Goal: Register for event/course

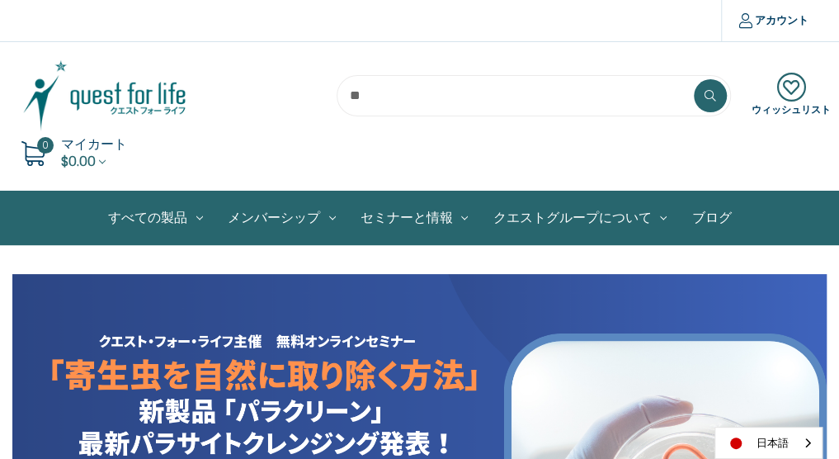
drag, startPoint x: 0, startPoint y: 0, endPoint x: 152, endPoint y: 82, distance: 172.7
click at [152, 82] on img at bounding box center [104, 96] width 185 height 74
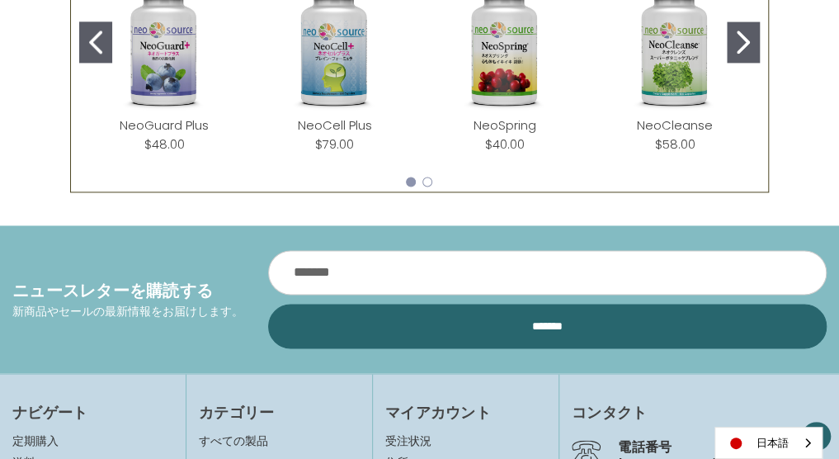
scroll to position [742, 0]
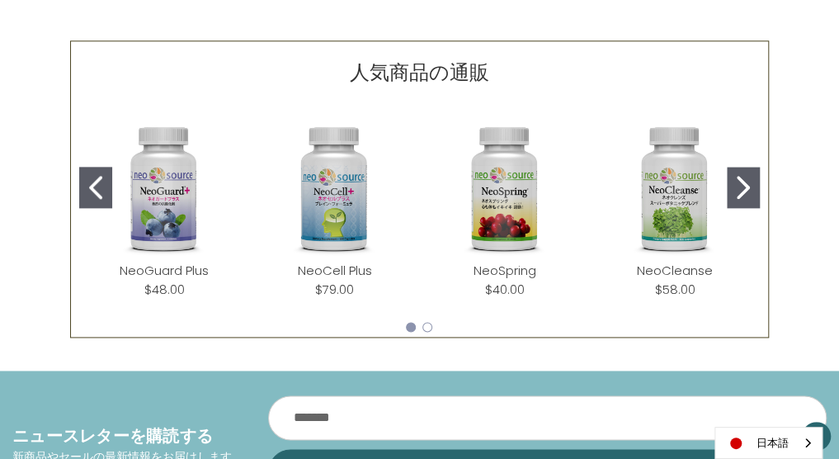
click at [219, 176] on img "NeoGuard Plus" at bounding box center [164, 189] width 144 height 144
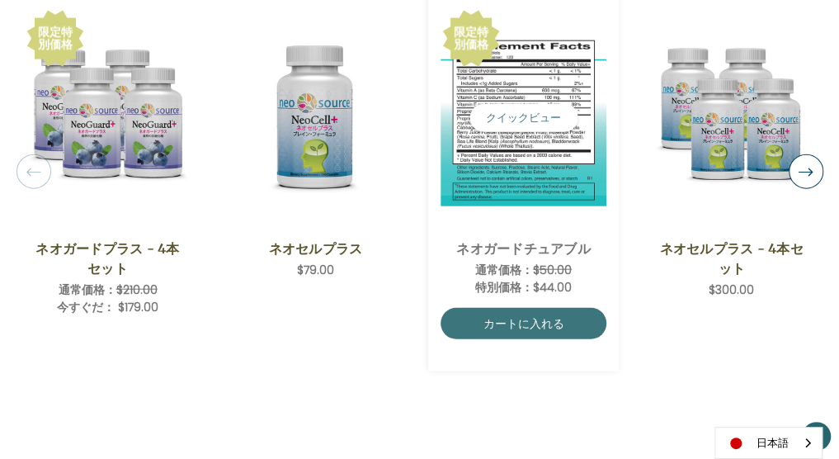
scroll to position [1526, 0]
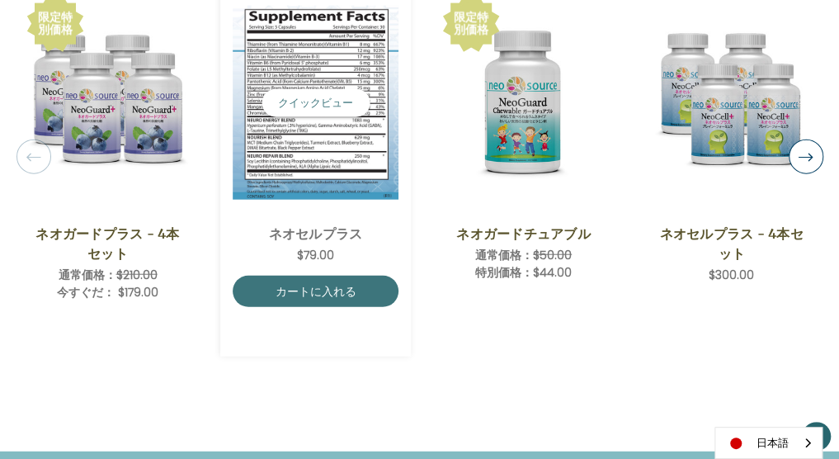
click at [387, 197] on span "NeoCell Plus,$79.00\a" at bounding box center [316, 102] width 166 height 219
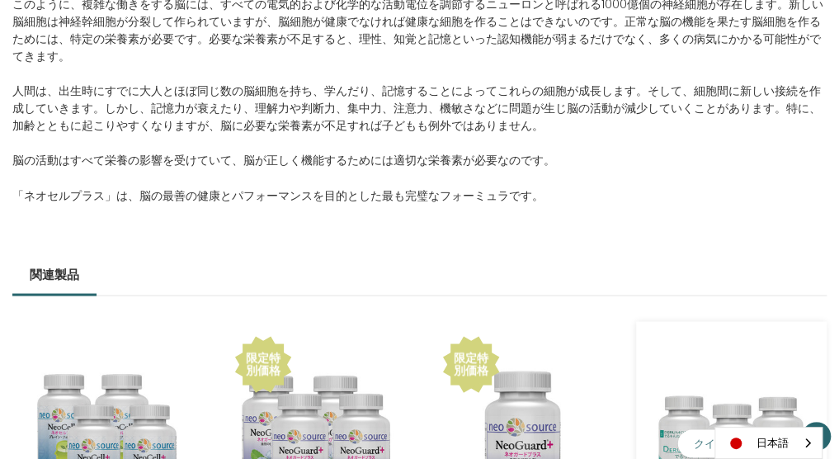
scroll to position [1320, 0]
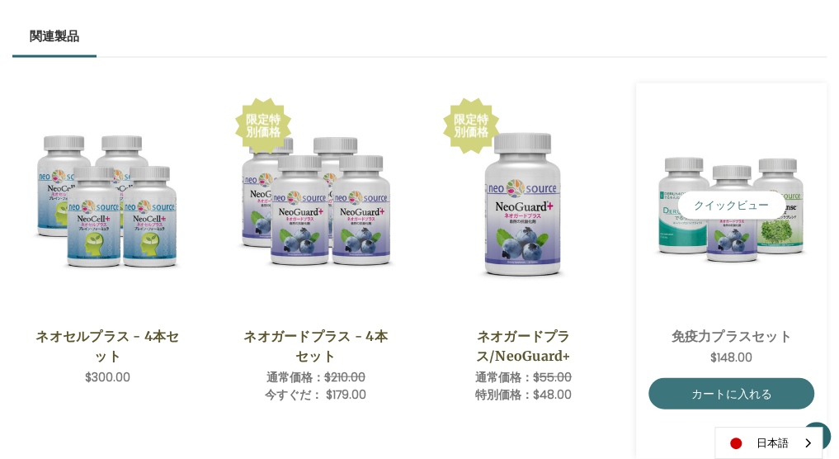
click at [729, 256] on img "Immune Plus Set,$148.00\a" at bounding box center [731, 205] width 166 height 166
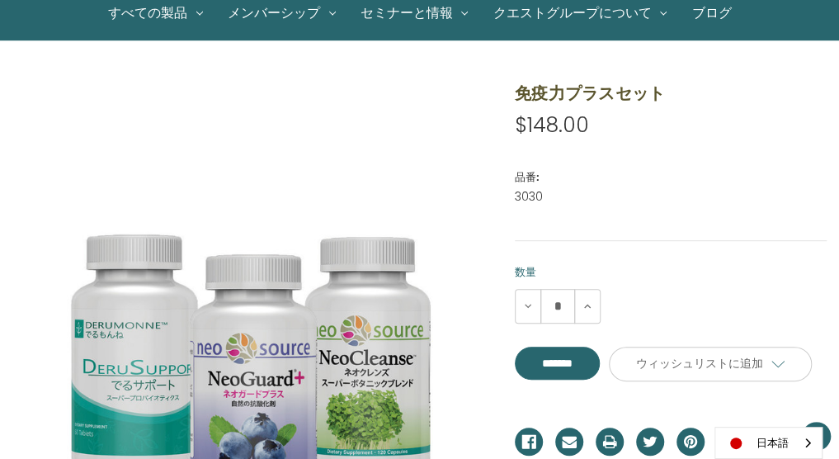
scroll to position [124, 0]
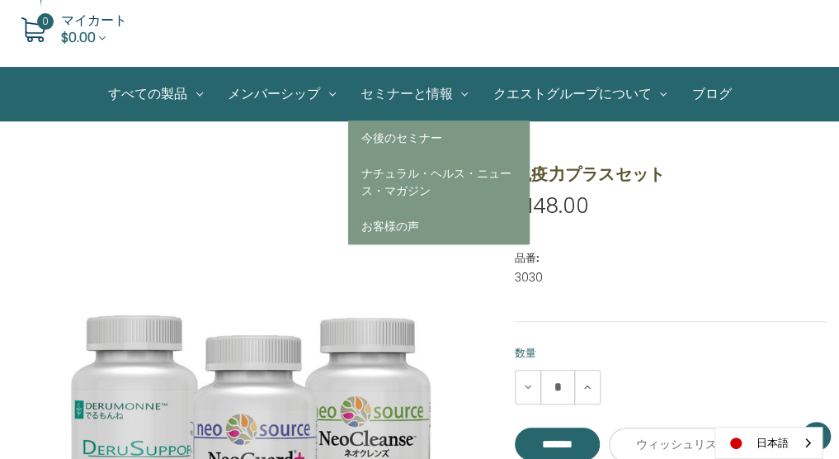
click at [456, 90] on link "セミナーと情報" at bounding box center [414, 94] width 133 height 53
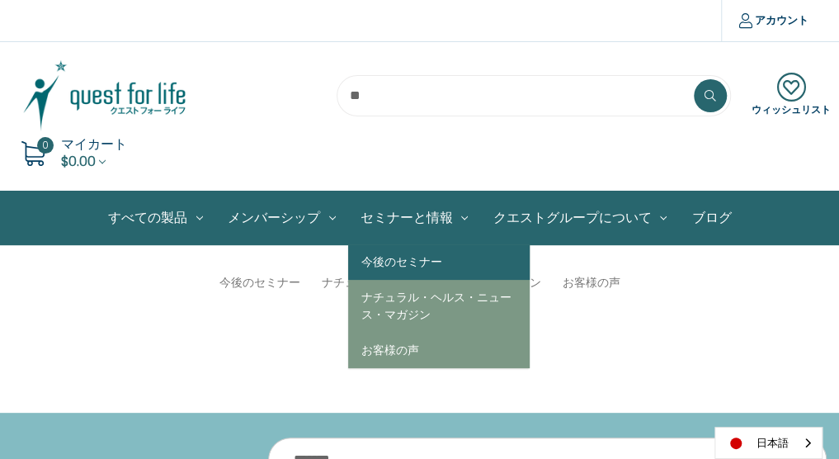
click at [421, 273] on link "今後のセミナー" at bounding box center [438, 261] width 181 height 35
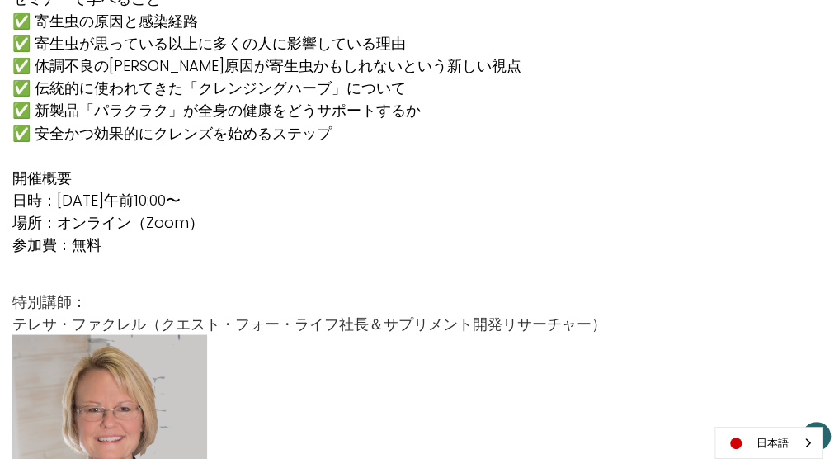
scroll to position [1155, 0]
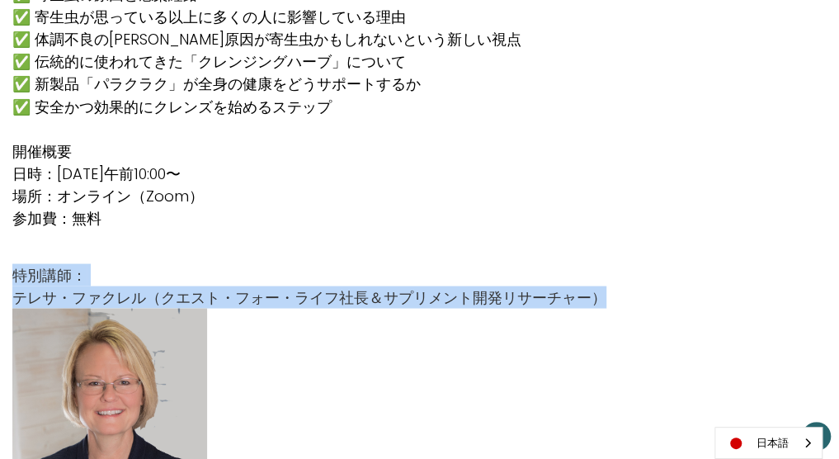
drag, startPoint x: 833, startPoint y: 226, endPoint x: 831, endPoint y: 252, distance: 25.6
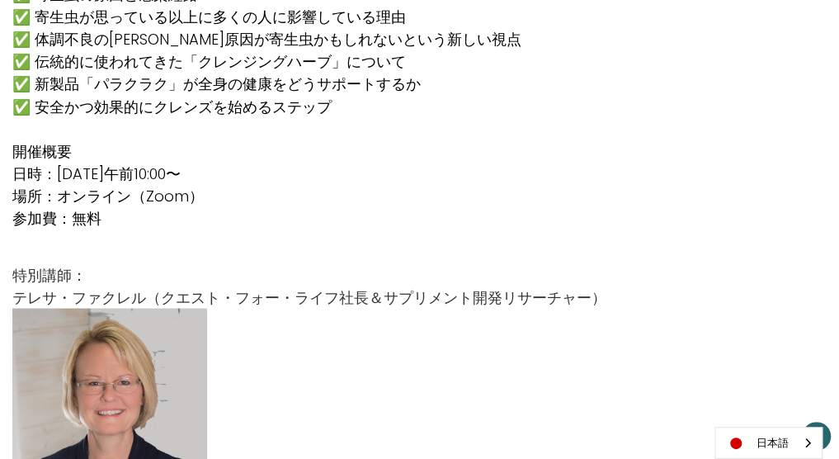
drag, startPoint x: 831, startPoint y: 252, endPoint x: 833, endPoint y: 324, distance: 72.6
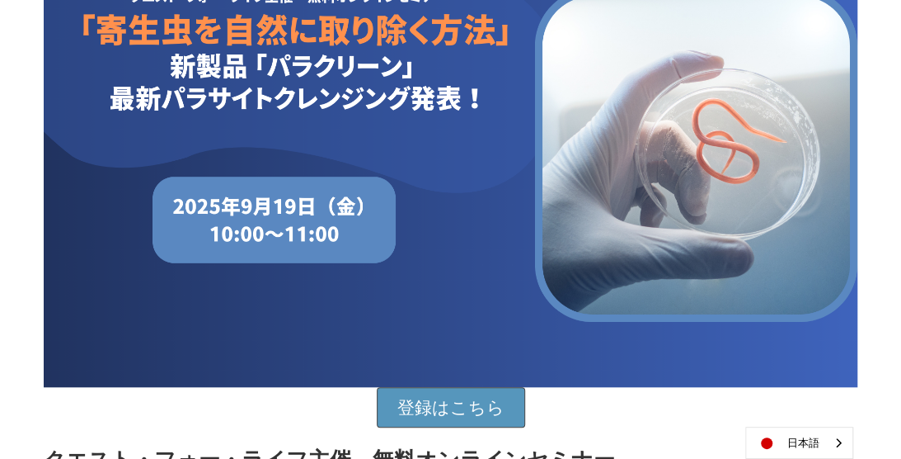
scroll to position [0, 0]
